Goal: Transaction & Acquisition: Download file/media

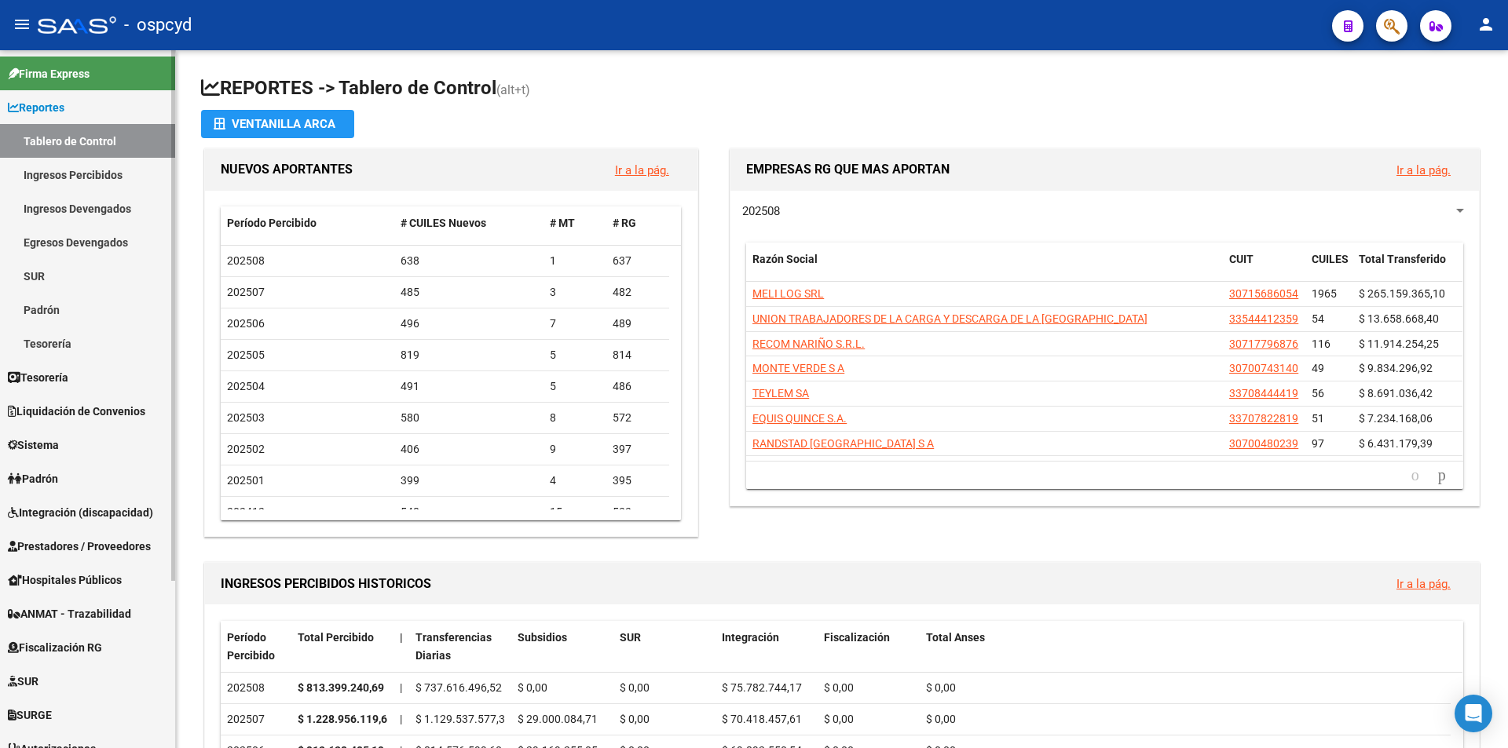
click at [74, 433] on link "Sistema" at bounding box center [87, 445] width 175 height 34
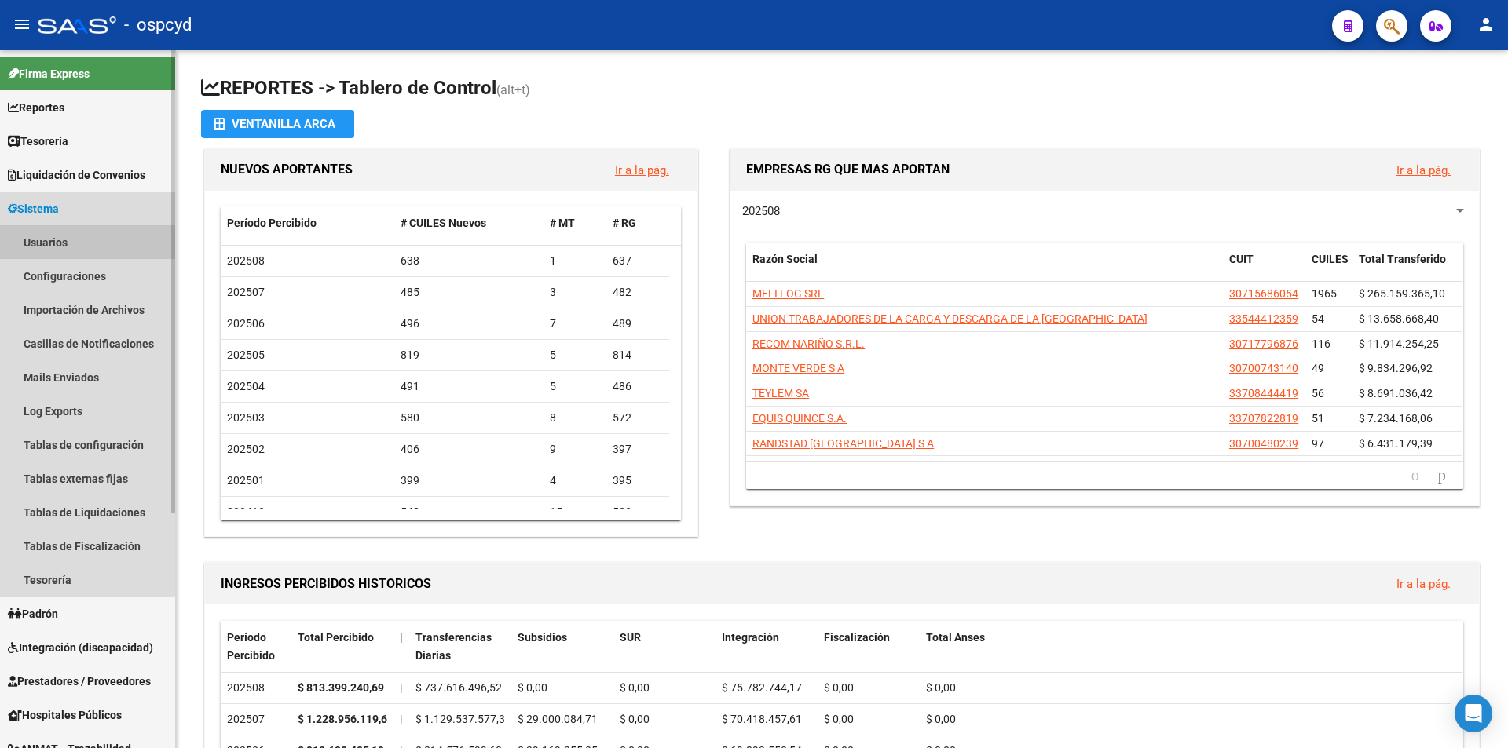
click at [54, 240] on link "Usuarios" at bounding box center [87, 242] width 175 height 34
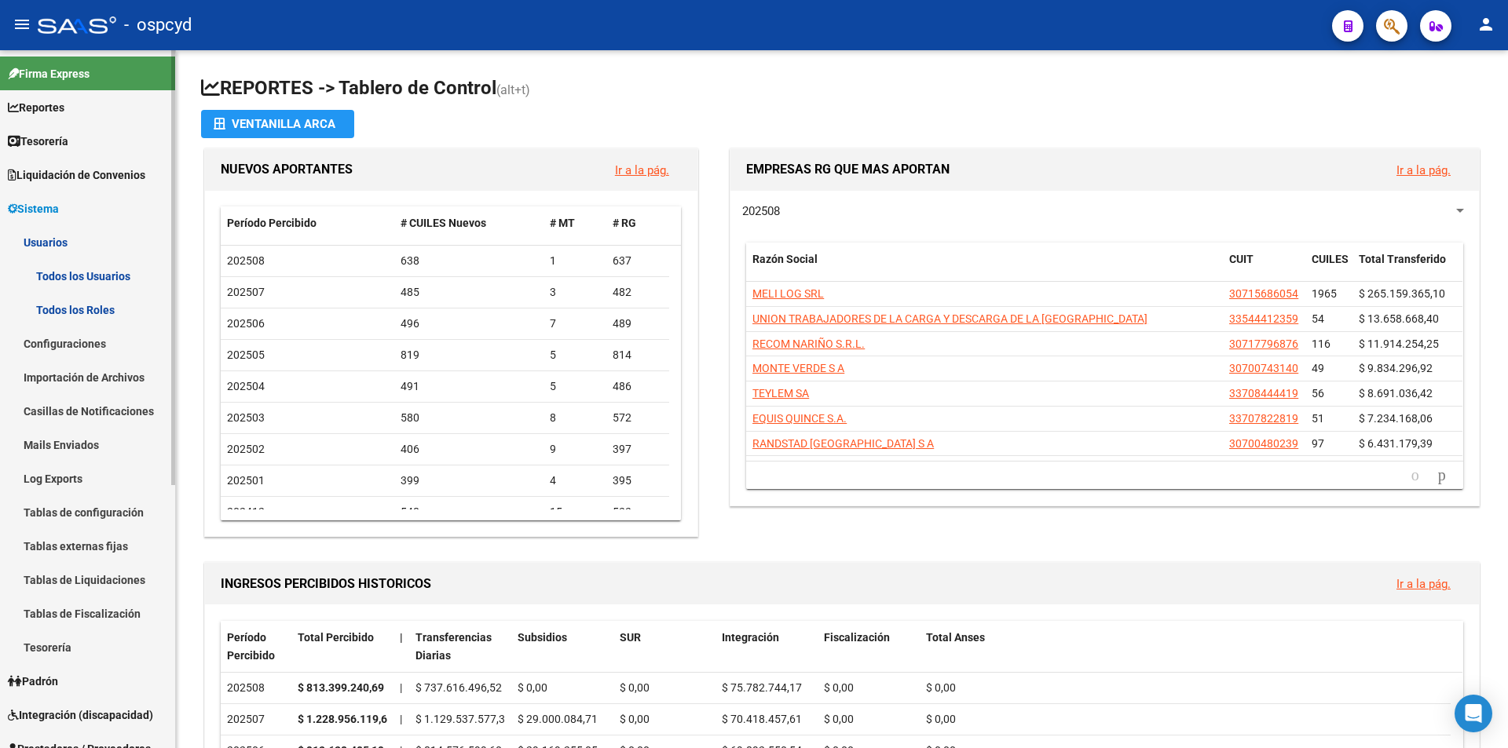
click at [68, 281] on link "Todos los Usuarios" at bounding box center [87, 276] width 175 height 34
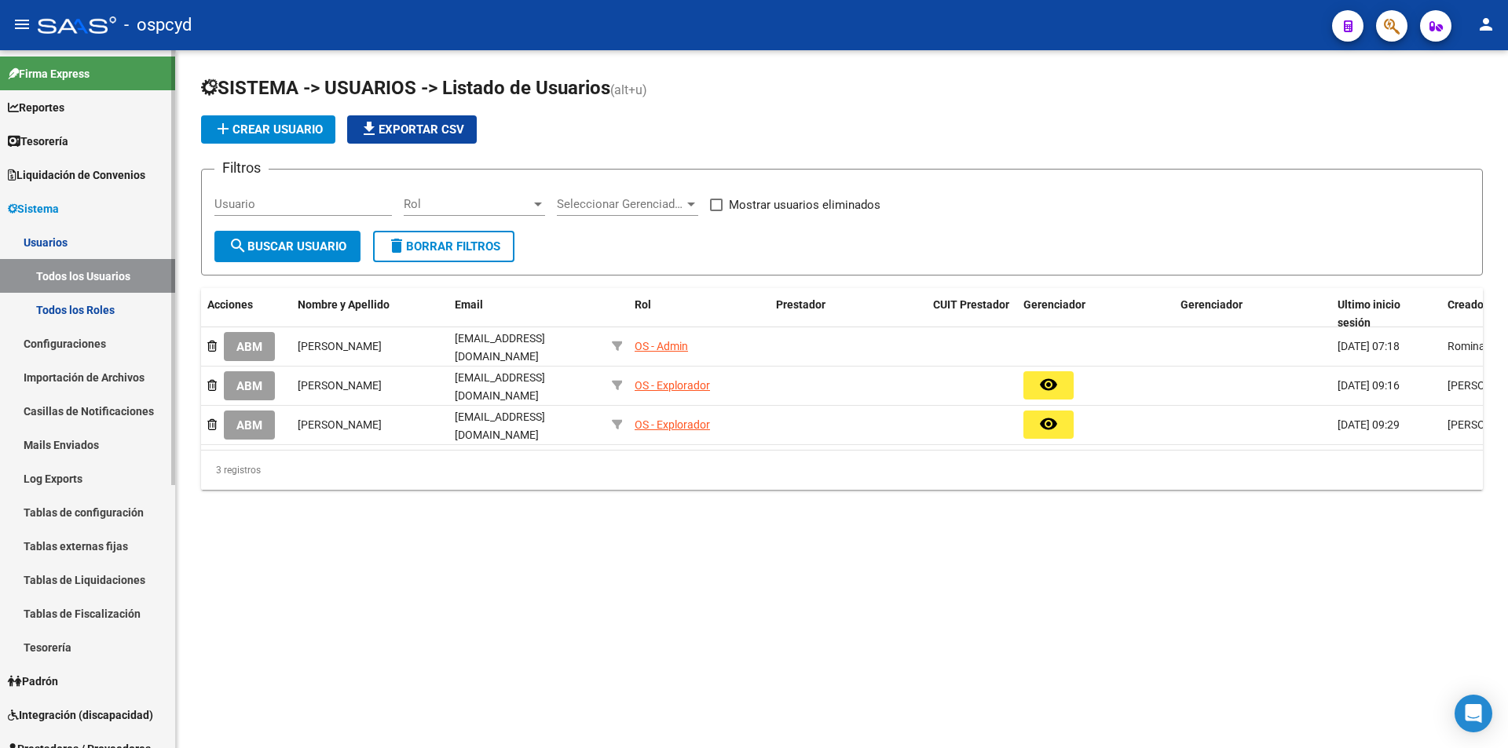
click at [53, 174] on span "Liquidación de Convenios" at bounding box center [76, 174] width 137 height 17
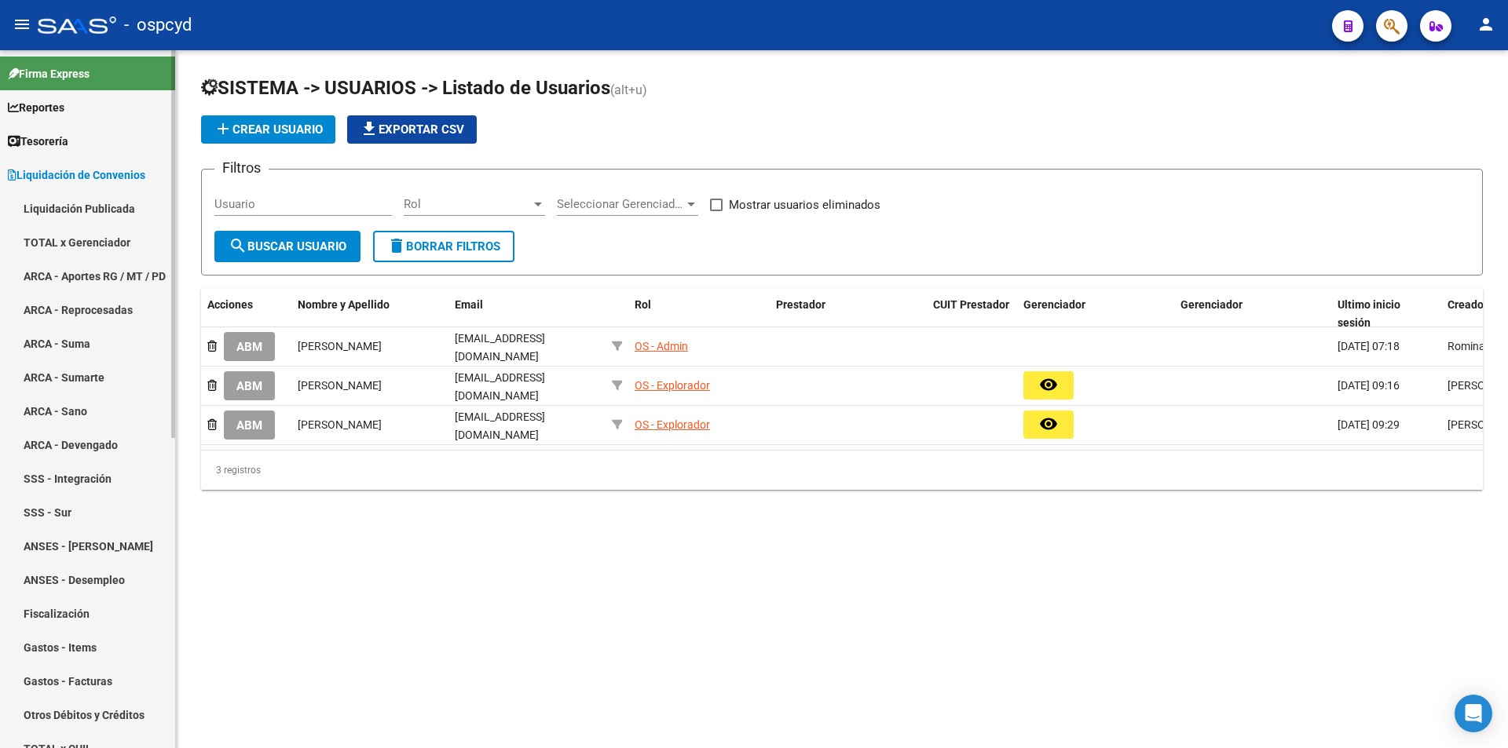
click at [89, 239] on link "TOTAL x Gerenciador" at bounding box center [87, 242] width 175 height 34
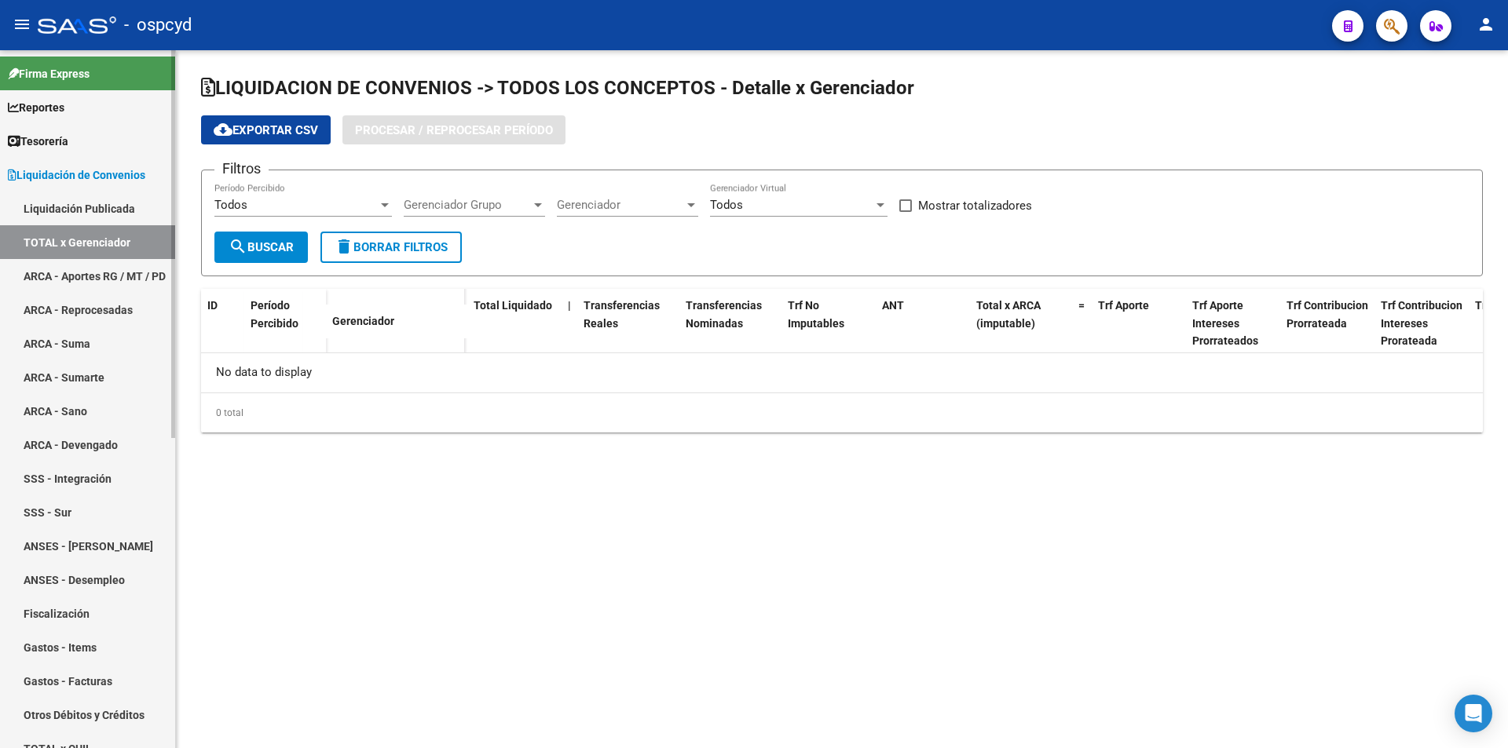
checkbox input "true"
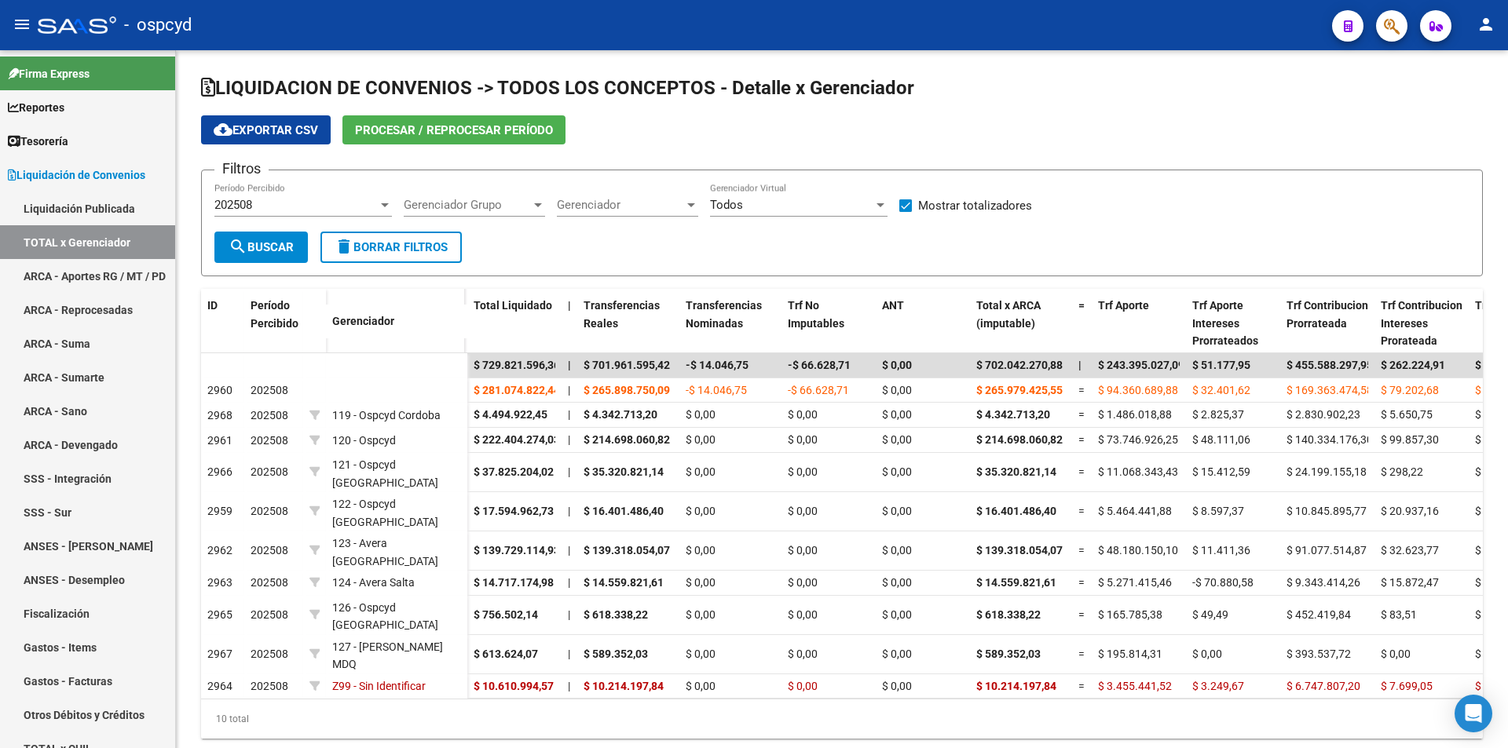
click at [282, 130] on span "cloud_download Exportar CSV" at bounding box center [266, 130] width 104 height 14
